Goal: Navigation & Orientation: Find specific page/section

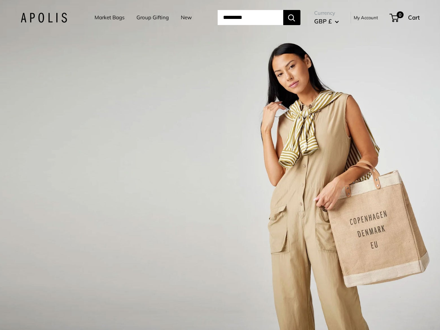
click at [220, 18] on input "Search..." at bounding box center [250, 17] width 66 height 15
click at [259, 18] on input "Search..." at bounding box center [250, 17] width 66 height 15
click at [220, 165] on div "1 / 3" at bounding box center [220, 165] width 440 height 330
